Goal: Information Seeking & Learning: Compare options

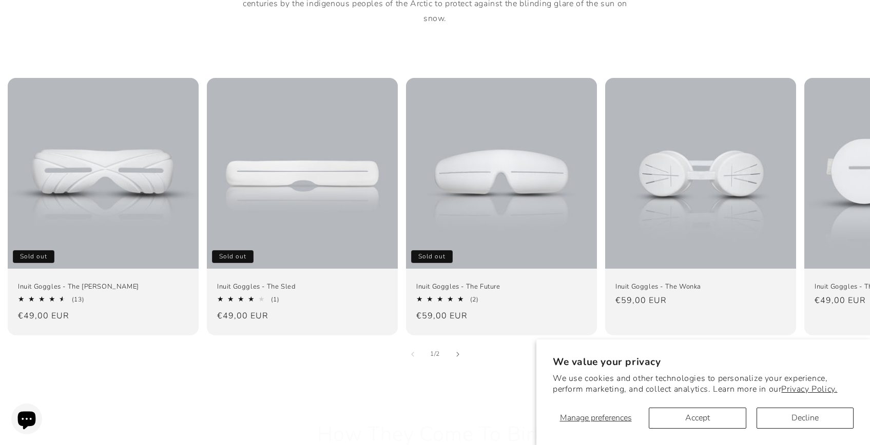
scroll to position [649, 0]
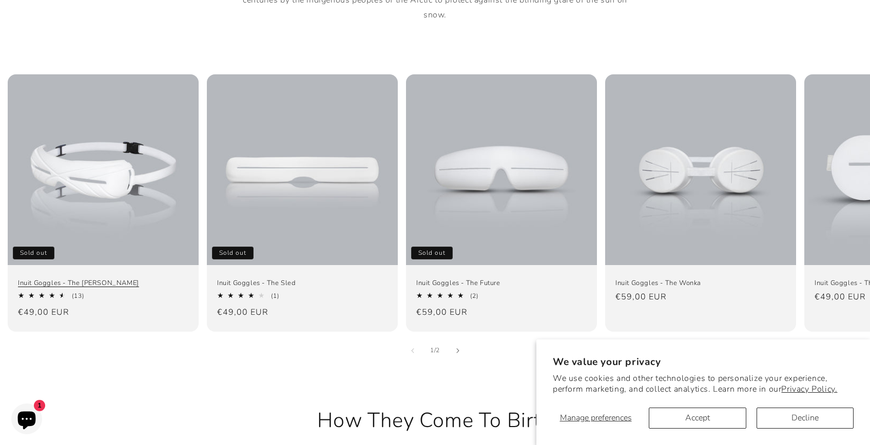
click at [162, 279] on link "Inuit Goggles - The [PERSON_NAME]" at bounding box center [103, 283] width 170 height 9
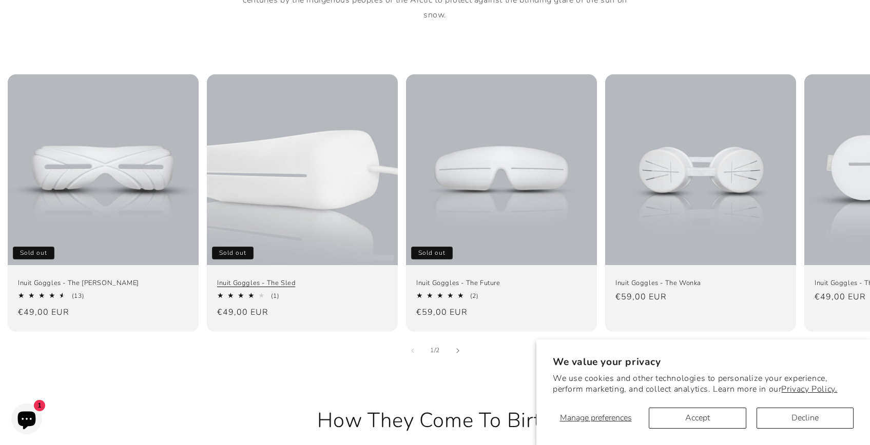
click at [275, 279] on link "Inuit Goggles - The Sled" at bounding box center [302, 283] width 170 height 9
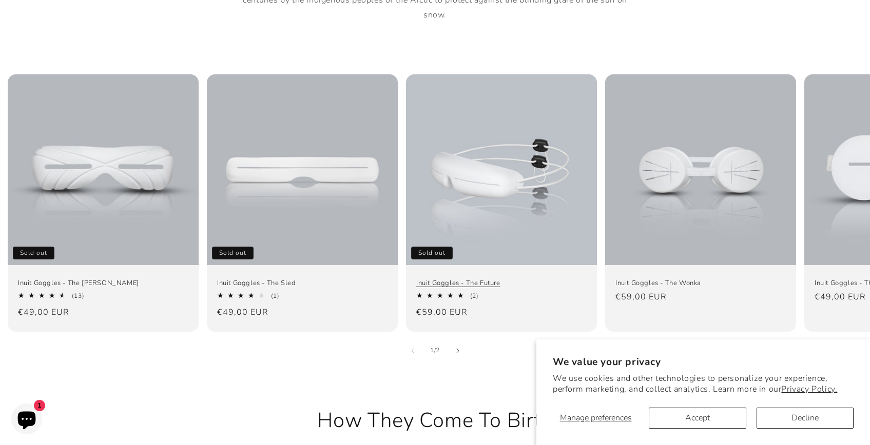
click at [471, 279] on link "Inuit Goggles - The Future" at bounding box center [501, 283] width 170 height 9
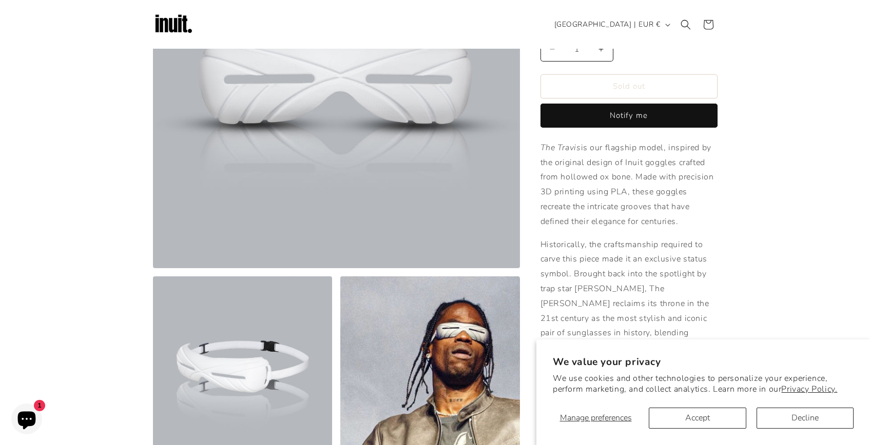
scroll to position [102, 0]
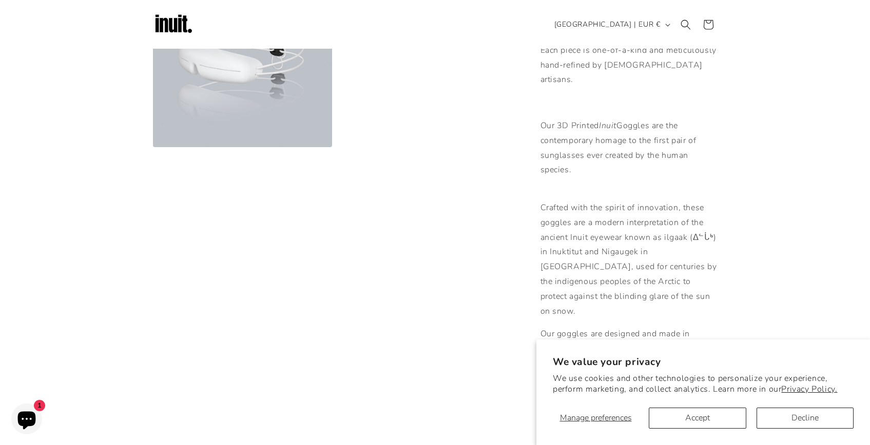
scroll to position [416, 0]
